Goal: Navigation & Orientation: Understand site structure

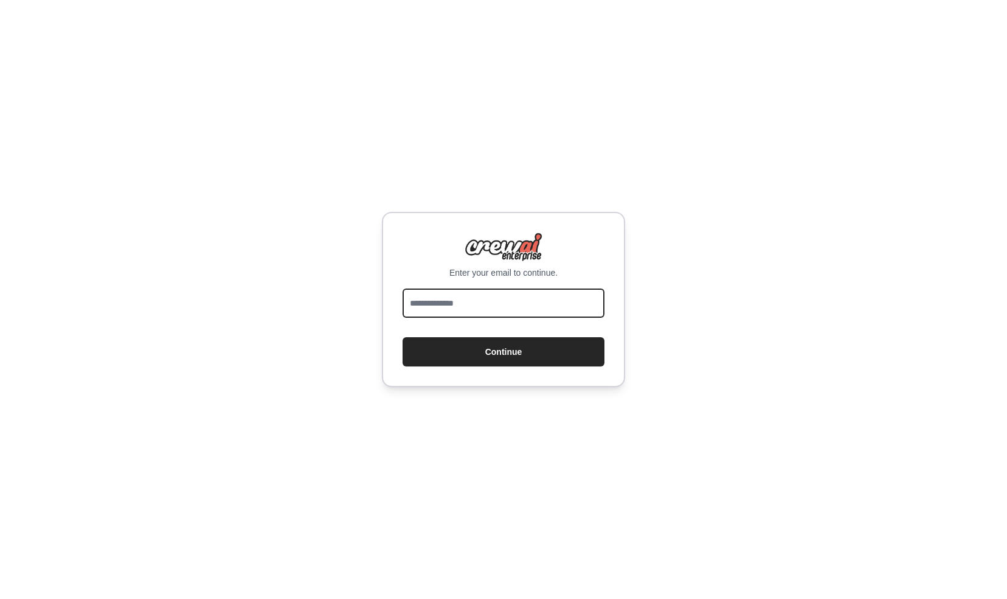
click at [490, 303] on input "email" at bounding box center [504, 302] width 202 height 29
type input "**********"
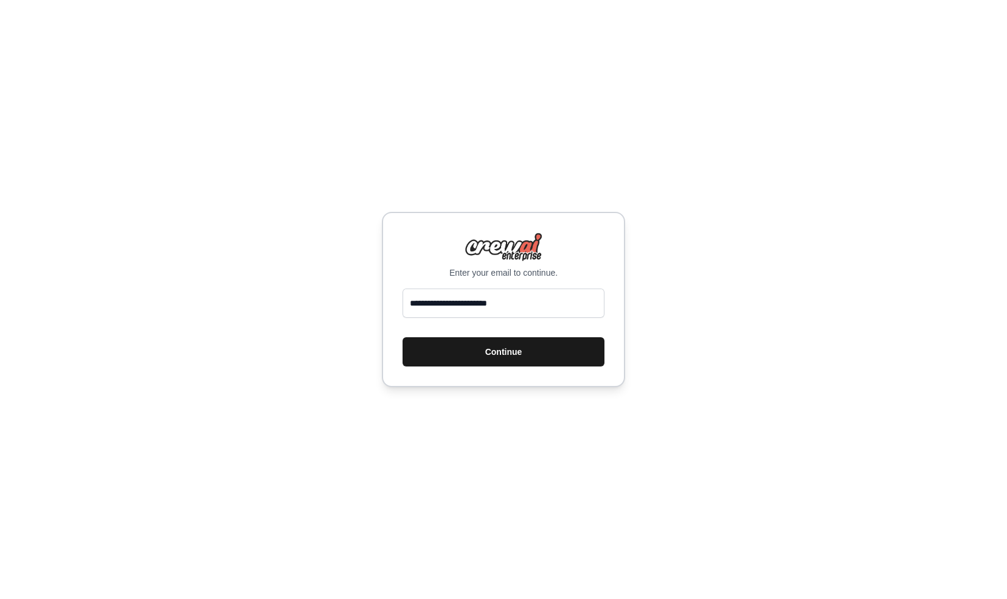
click at [502, 350] on button "Continue" at bounding box center [504, 351] width 202 height 29
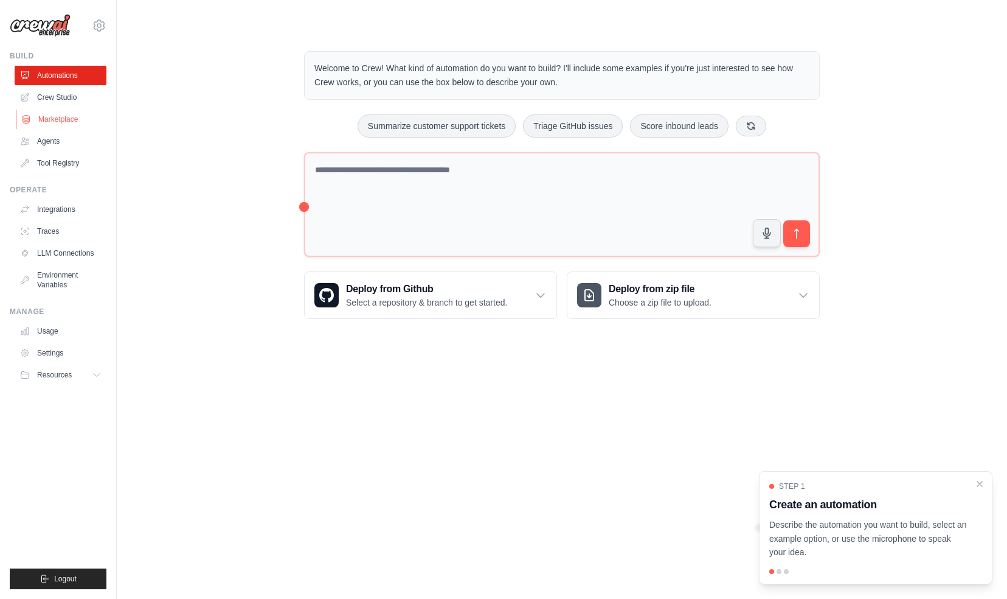
click at [55, 120] on link "Marketplace" at bounding box center [62, 118] width 92 height 19
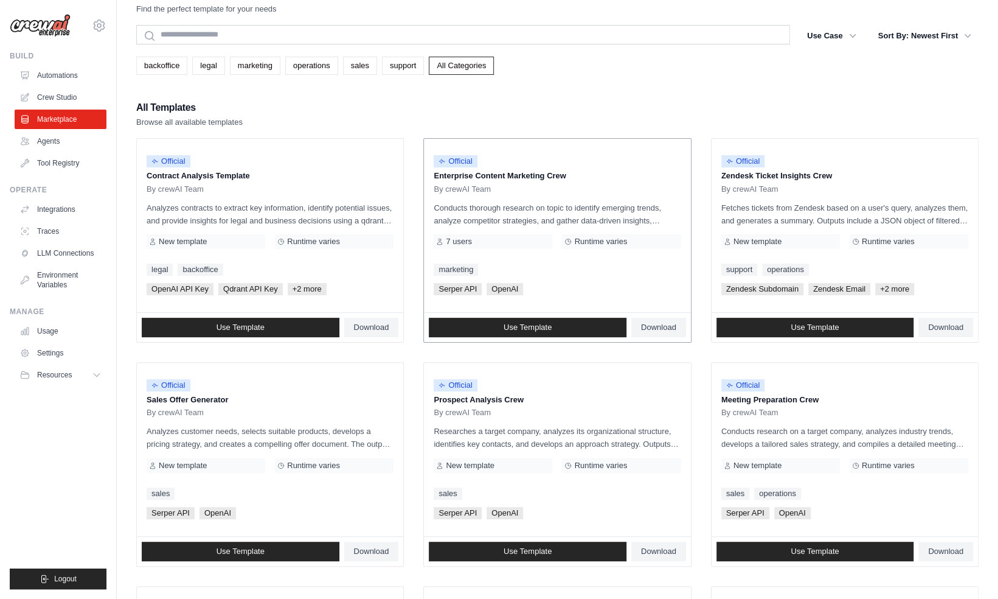
scroll to position [27, 0]
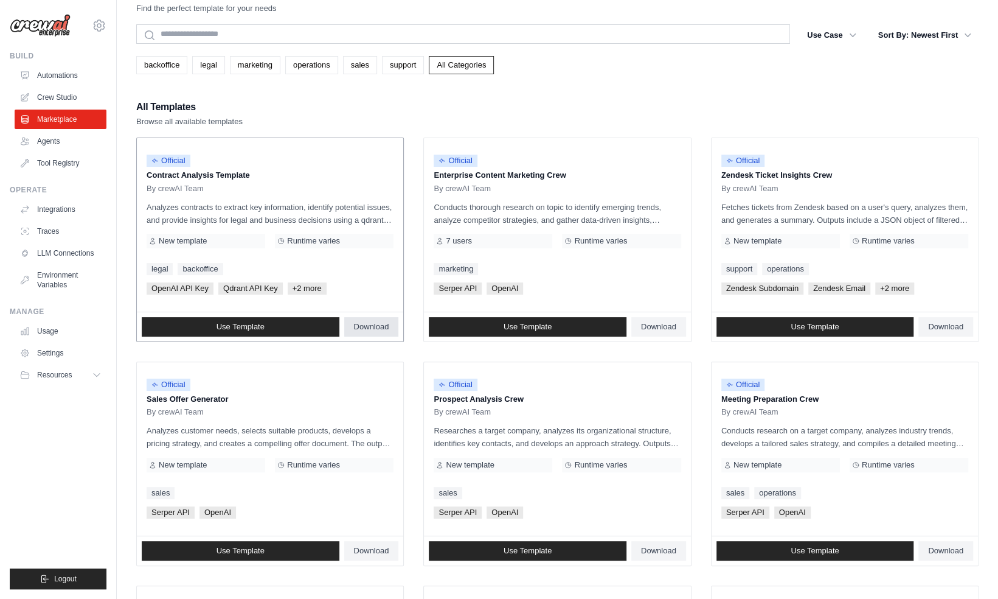
click at [384, 323] on span "Download" at bounding box center [371, 327] width 35 height 10
click at [538, 101] on div "All Templates Browse all available templates" at bounding box center [557, 113] width 842 height 29
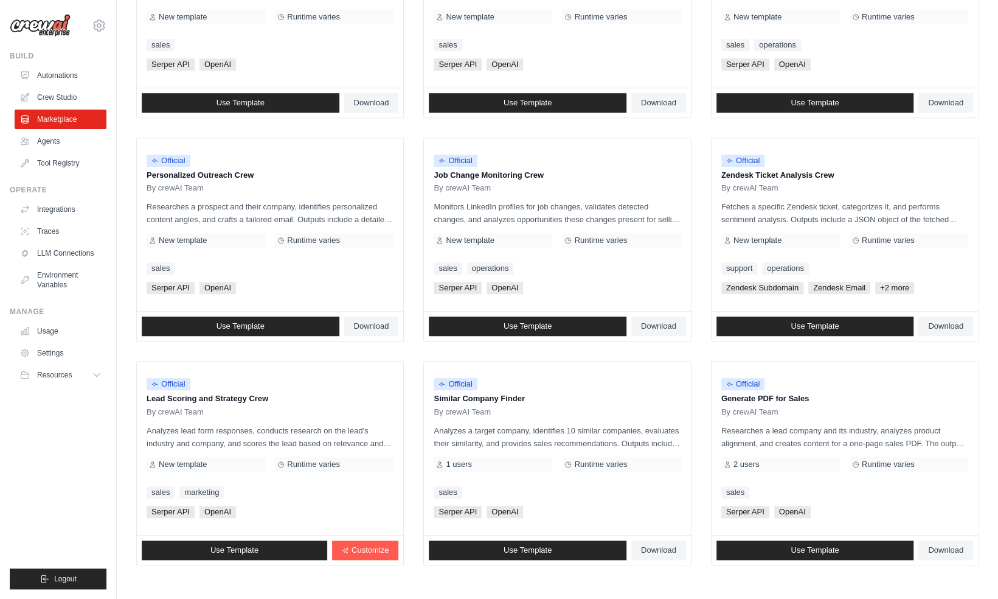
scroll to position [526, 0]
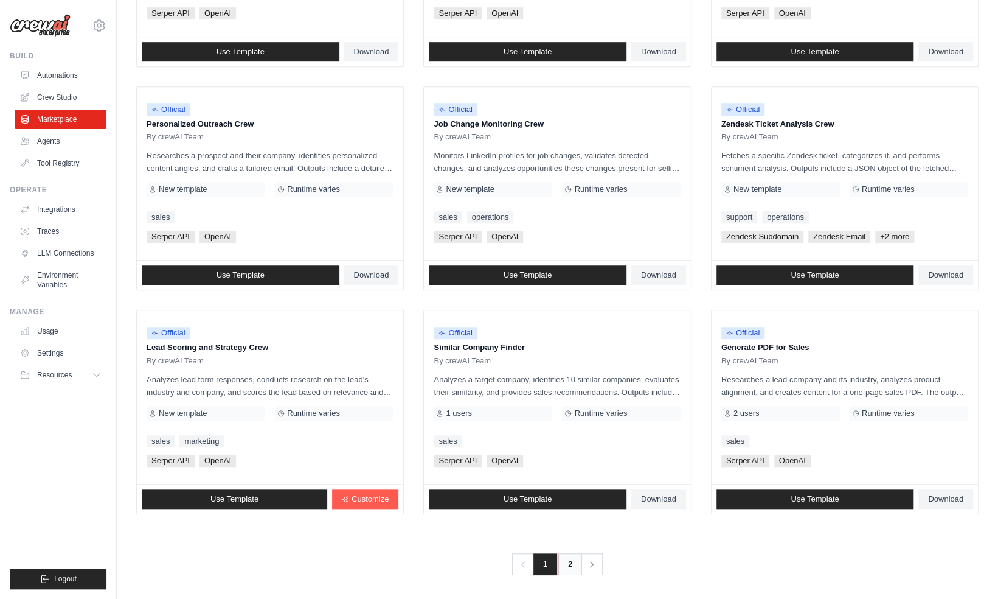
click at [569, 564] on link "2" at bounding box center [570, 564] width 24 height 22
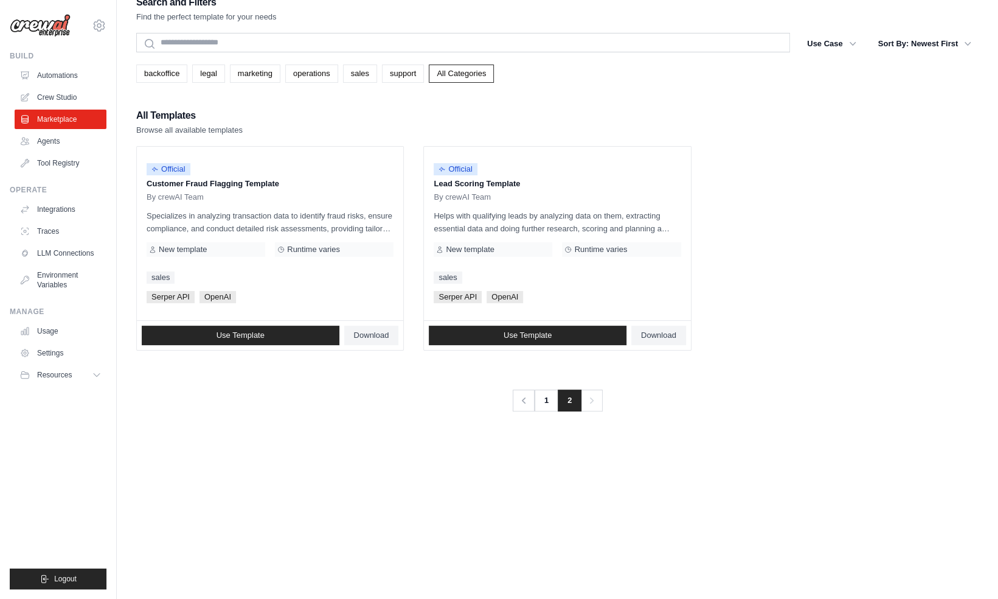
scroll to position [20, 0]
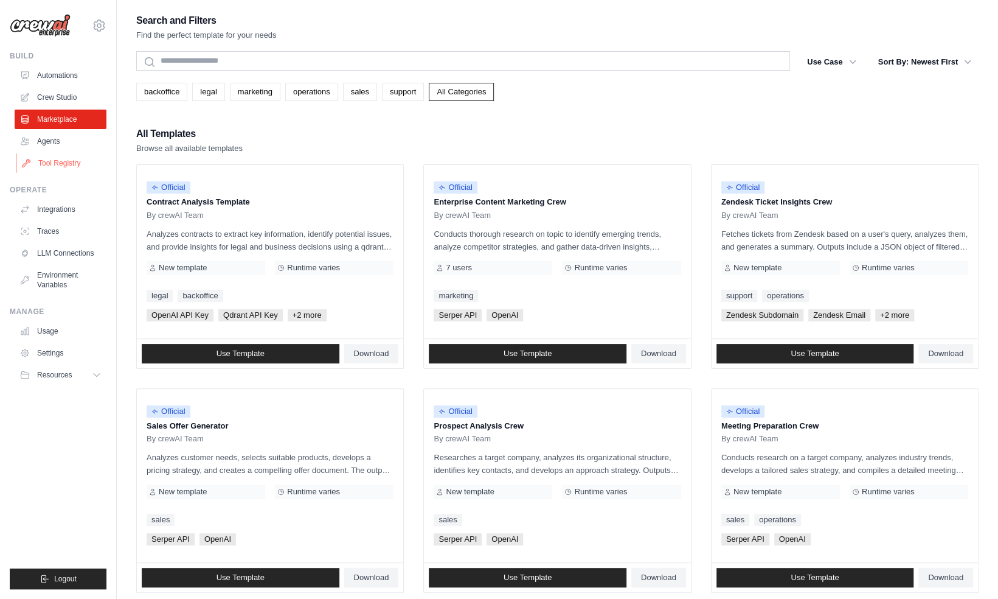
click at [50, 161] on link "Tool Registry" at bounding box center [62, 162] width 92 height 19
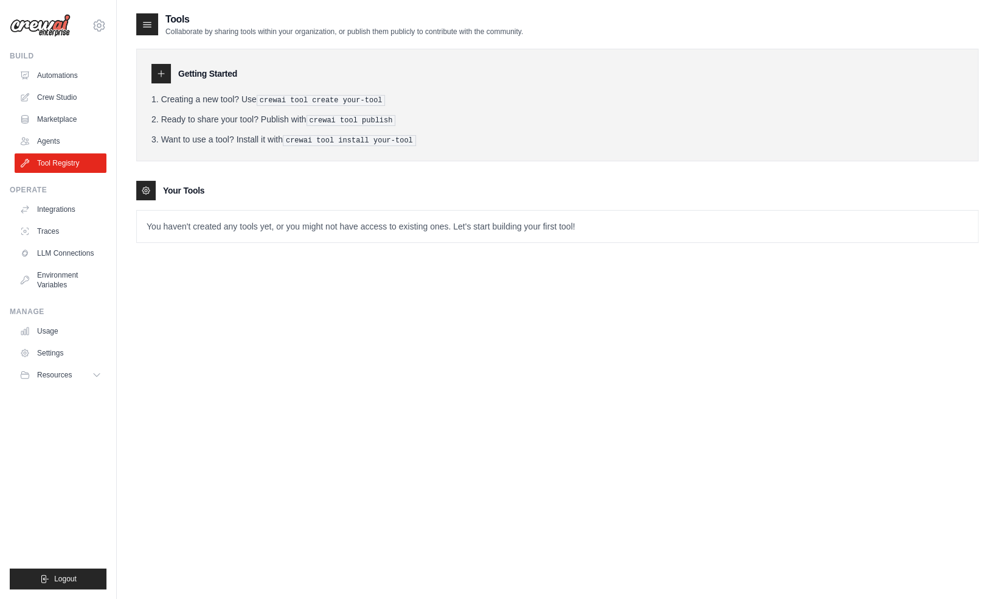
click at [164, 73] on icon at bounding box center [161, 74] width 10 height 10
click at [63, 206] on link "Integrations" at bounding box center [62, 209] width 92 height 19
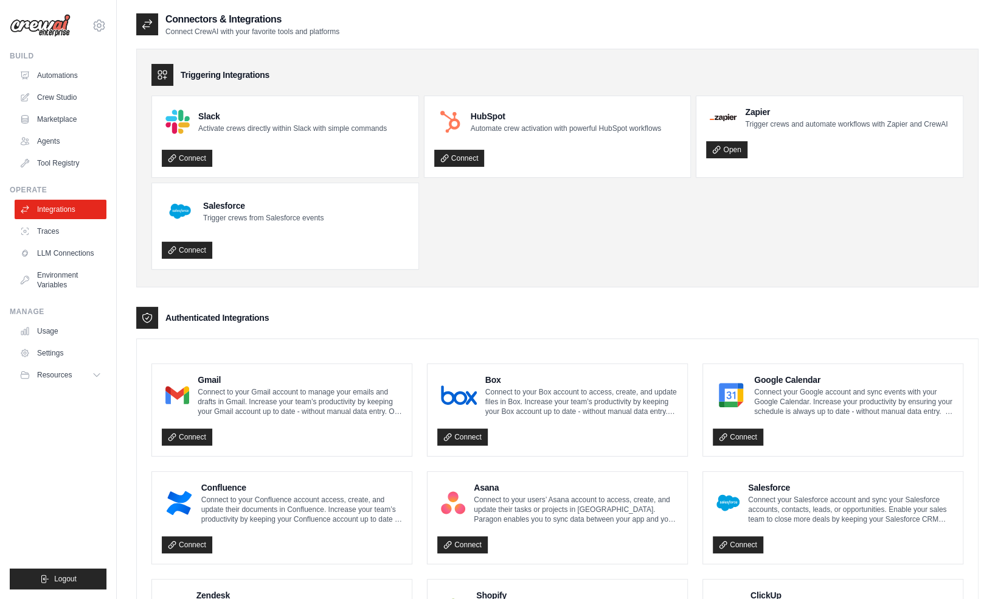
click at [501, 226] on ul "Slack Activate crews directly within Slack with simple commands Connect HubSpot…" at bounding box center [557, 182] width 812 height 174
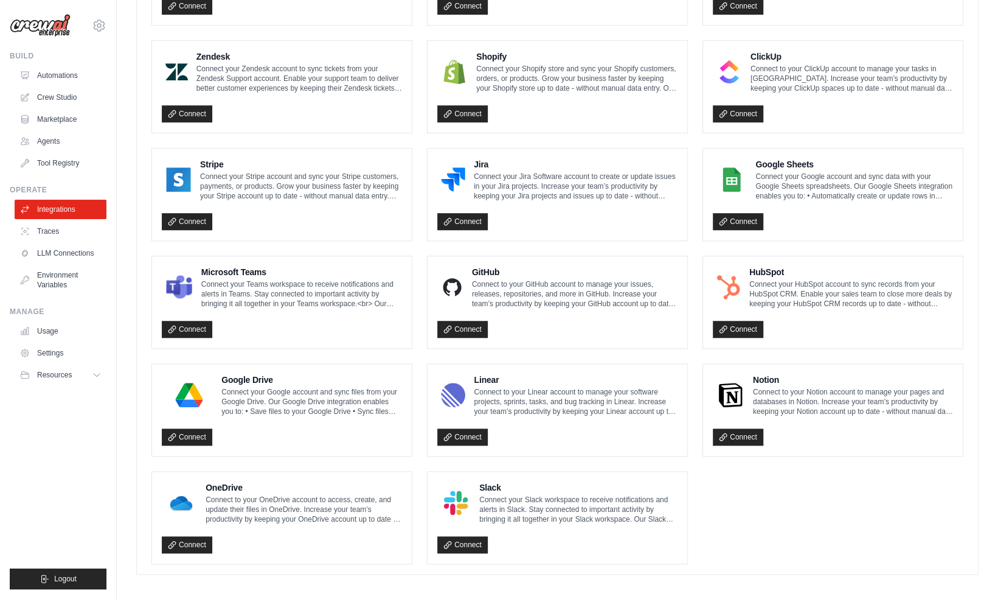
scroll to position [539, 0]
click at [51, 228] on link "Traces" at bounding box center [62, 230] width 92 height 19
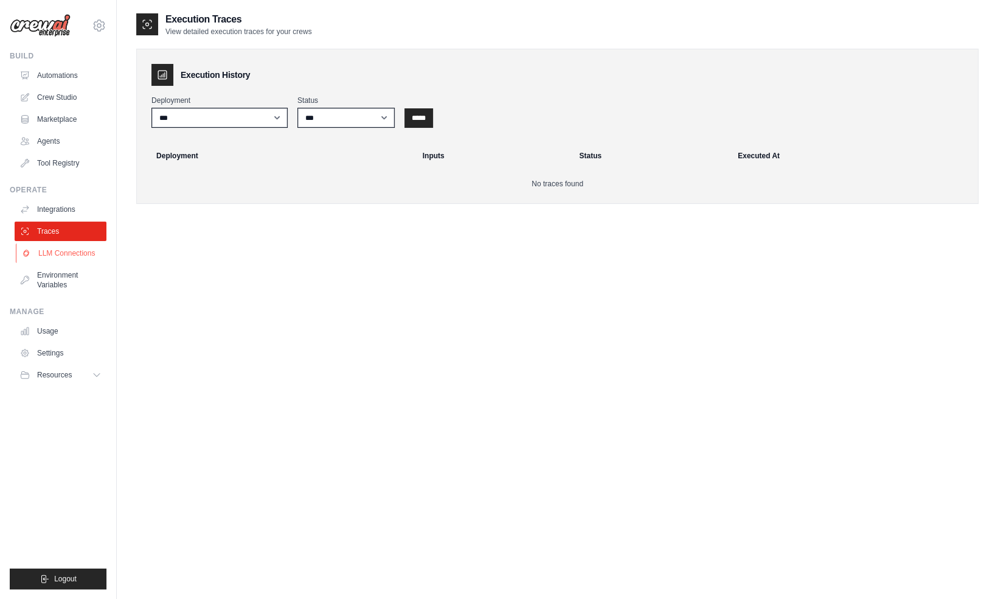
click at [55, 253] on link "LLM Connections" at bounding box center [62, 252] width 92 height 19
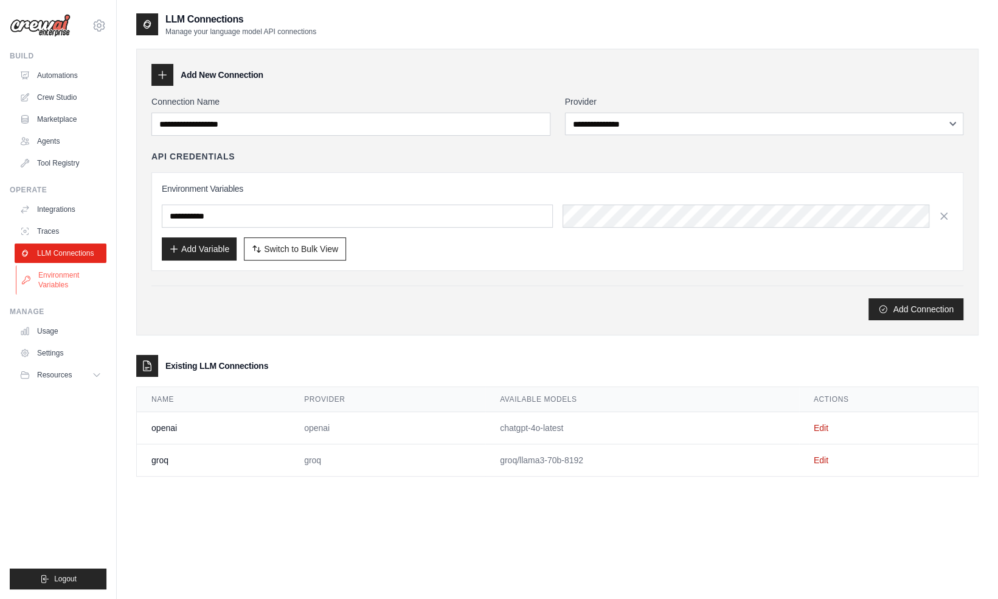
click at [57, 277] on link "Environment Variables" at bounding box center [62, 279] width 92 height 29
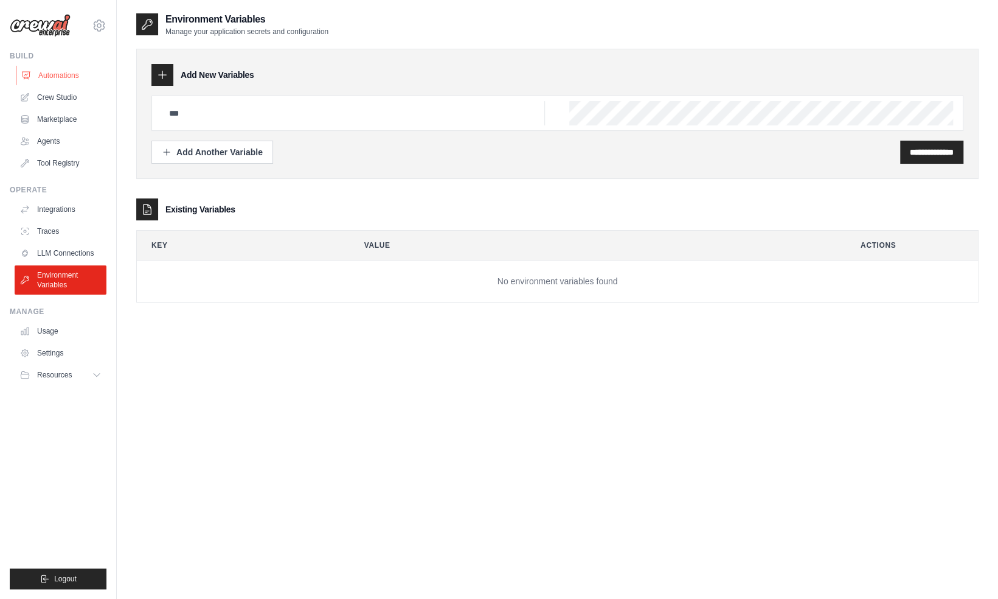
click at [52, 72] on link "Automations" at bounding box center [62, 75] width 92 height 19
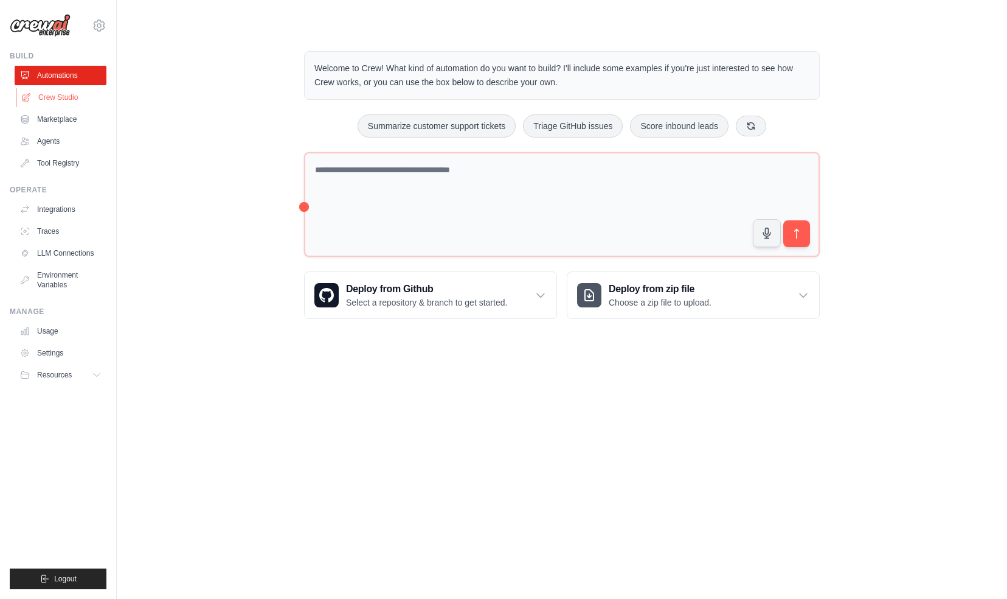
click at [57, 100] on link "Crew Studio" at bounding box center [62, 97] width 92 height 19
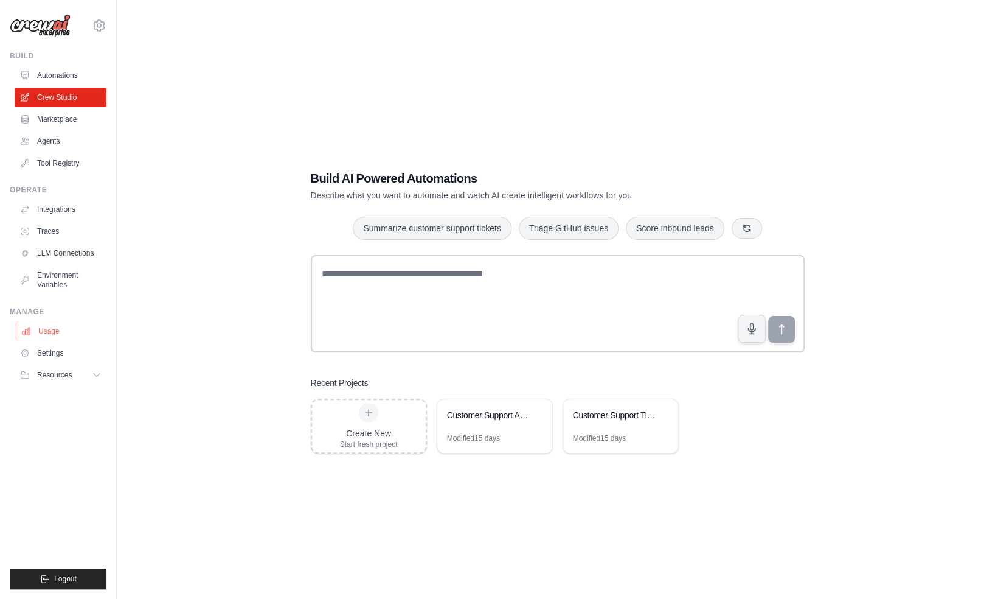
click at [55, 327] on link "Usage" at bounding box center [62, 330] width 92 height 19
